Goal: Download file/media

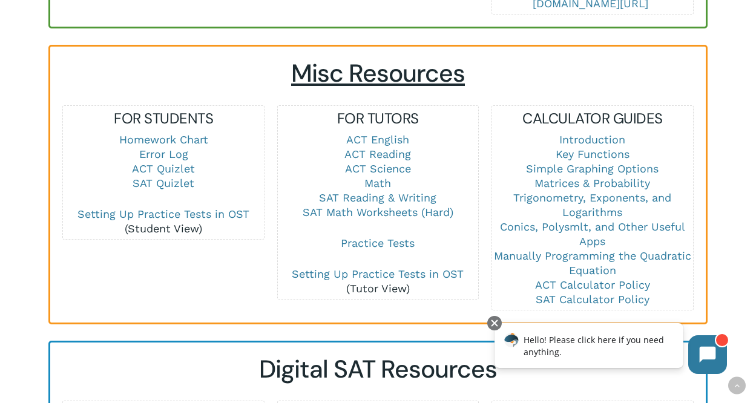
scroll to position [812, 0]
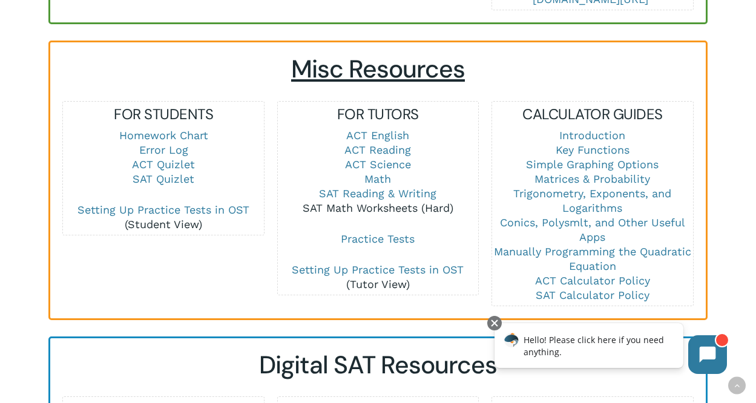
click at [425, 202] on link "SAT Math Worksheets (Hard)" at bounding box center [378, 208] width 151 height 13
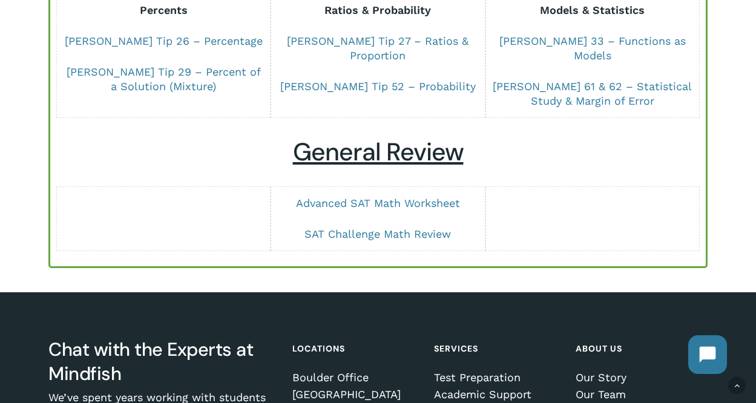
scroll to position [1003, 0]
click at [387, 197] on link "Advanced SAT Math Worksheet" at bounding box center [378, 203] width 164 height 13
